Goal: Information Seeking & Learning: Learn about a topic

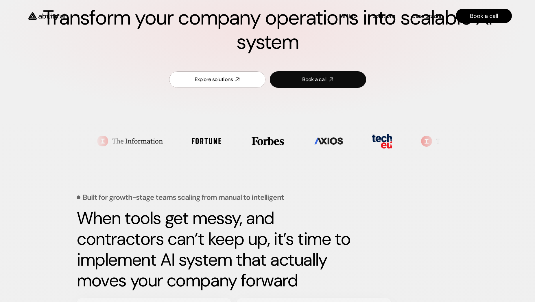
scroll to position [76, 0]
click at [243, 71] on div "Explore solutions Book a call" at bounding box center [267, 80] width 211 height 30
click at [234, 82] on link "Explore solutions" at bounding box center [217, 80] width 96 height 16
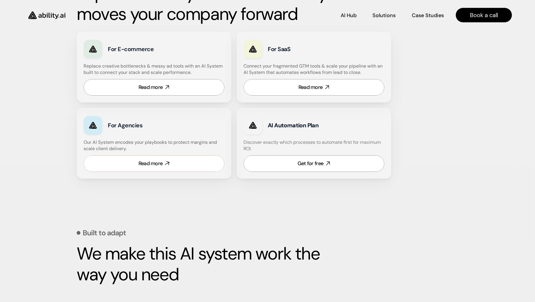
scroll to position [343, 0]
click at [179, 91] on link "Read more" at bounding box center [154, 88] width 141 height 16
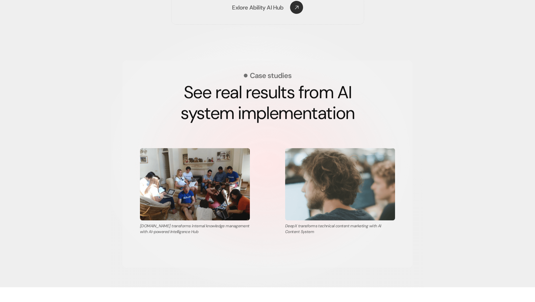
scroll to position [967, 0]
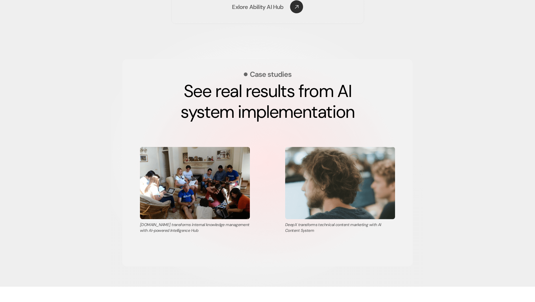
click at [300, 8] on div "AI Hub AI Hub Solutions Solutions Case Studies Case Studies Book a call" at bounding box center [267, 12] width 535 height 25
click at [293, 8] on div "AI Hub AI Hub Solutions Solutions Case Studies Case Studies Book a call" at bounding box center [267, 12] width 535 height 25
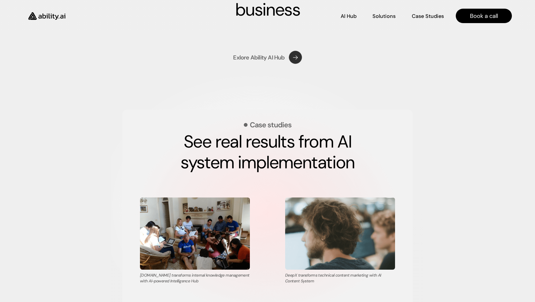
scroll to position [917, 0]
click at [249, 58] on p "Exlore Ability AI Hub" at bounding box center [258, 58] width 51 height 8
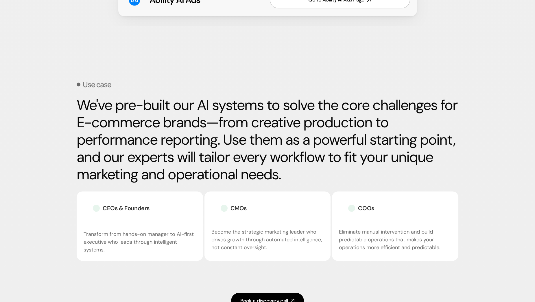
scroll to position [987, 0]
